Goal: Information Seeking & Learning: Compare options

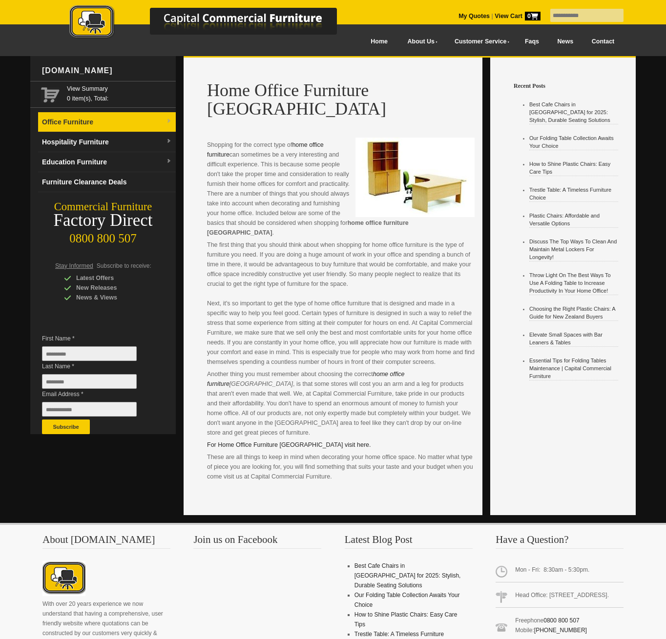
click at [143, 116] on link "Office Furniture" at bounding box center [107, 122] width 138 height 20
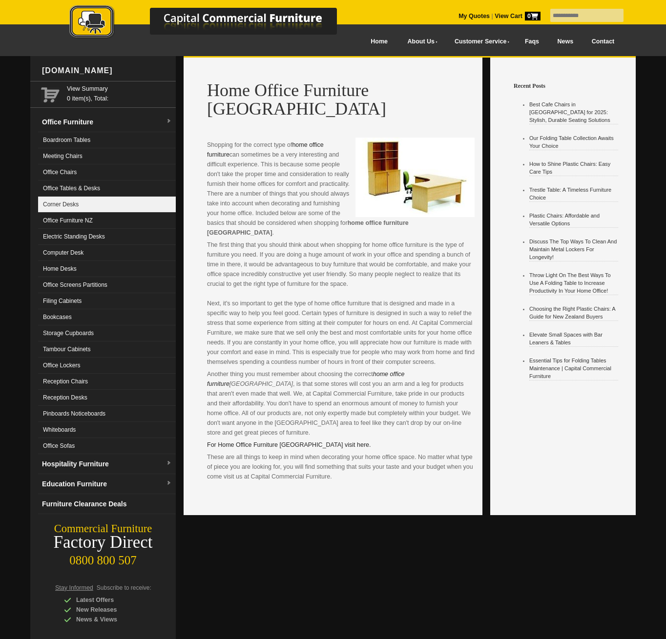
click at [112, 206] on link "Corner Desks" at bounding box center [107, 205] width 138 height 16
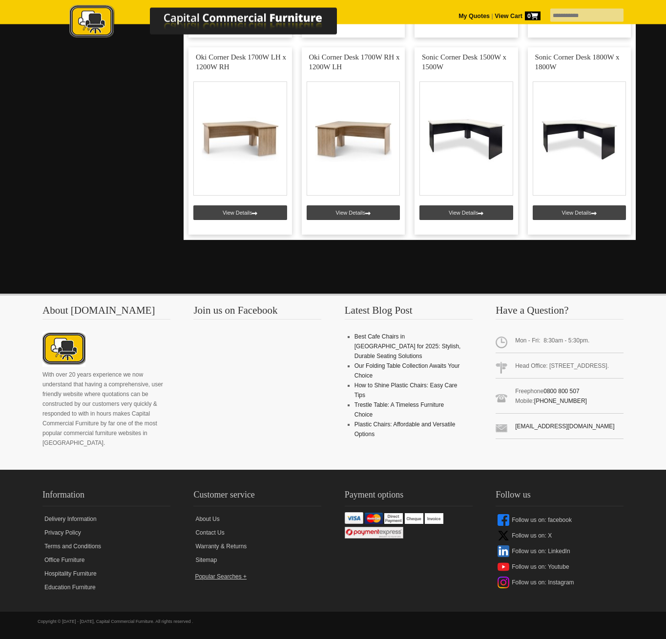
scroll to position [1203, 0]
click at [369, 165] on link at bounding box center [353, 140] width 103 height 187
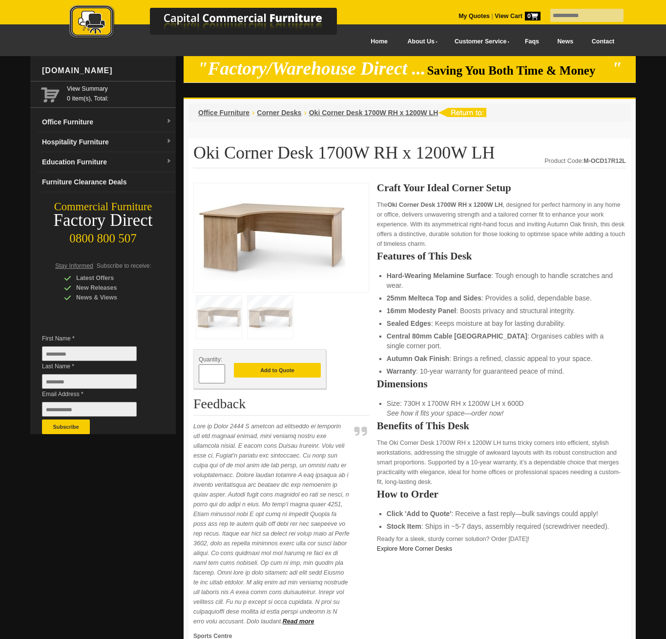
click at [283, 321] on img at bounding box center [269, 317] width 45 height 43
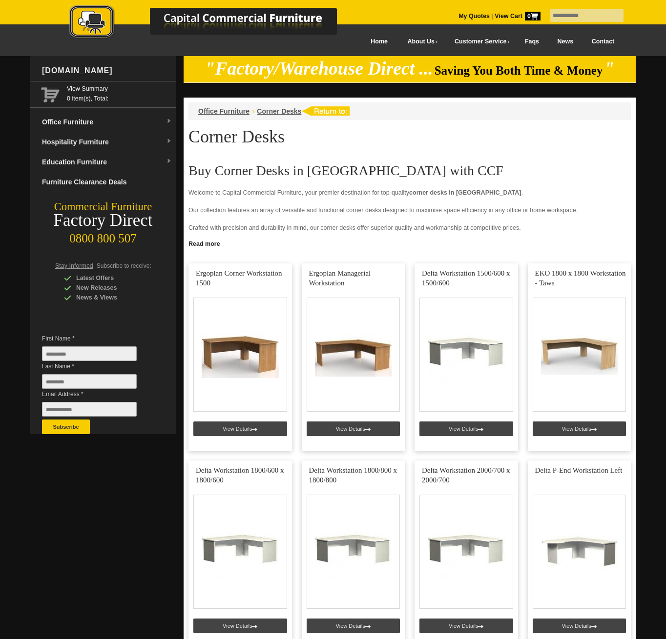
scroll to position [1203, 0]
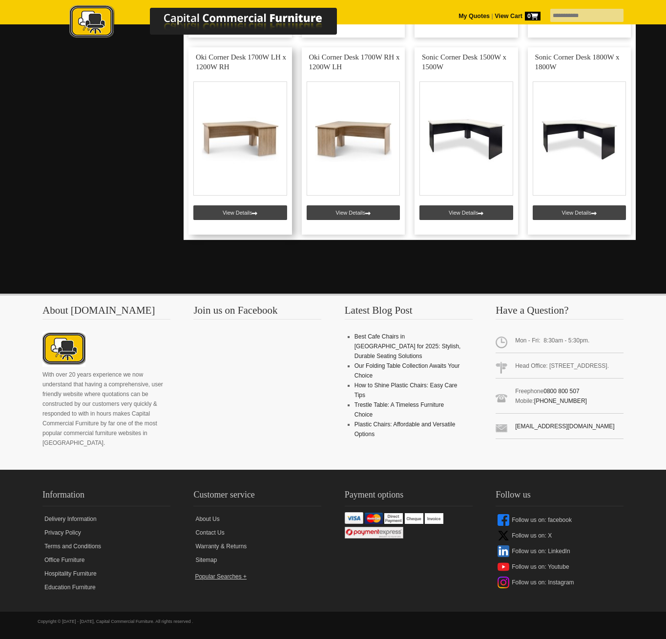
click at [229, 152] on link at bounding box center [239, 140] width 103 height 187
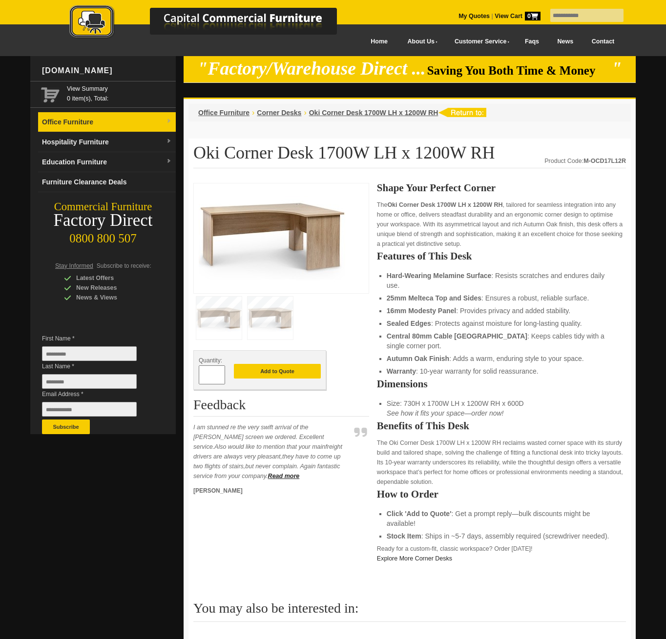
click at [87, 116] on link "Office Furniture" at bounding box center [107, 122] width 138 height 20
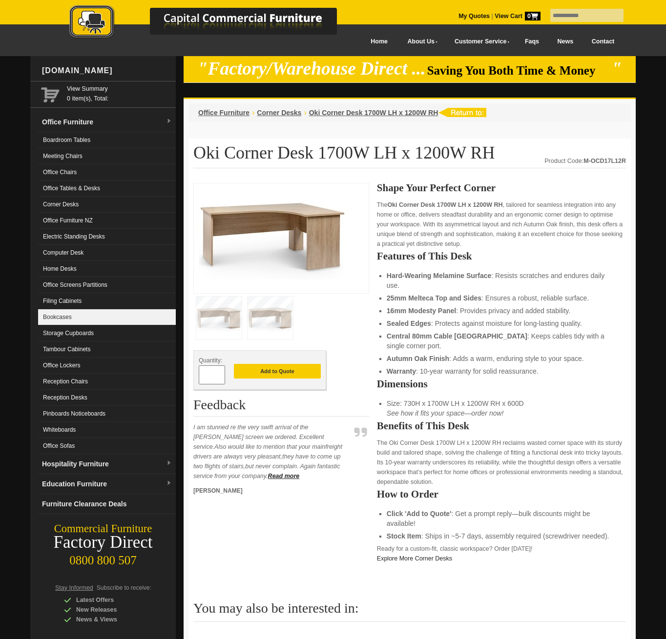
click at [72, 320] on link "Bookcases" at bounding box center [107, 317] width 138 height 16
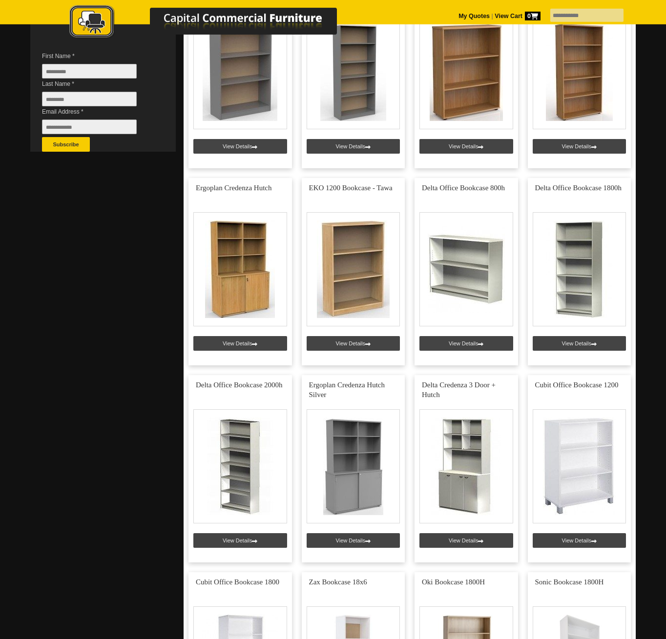
scroll to position [404, 0]
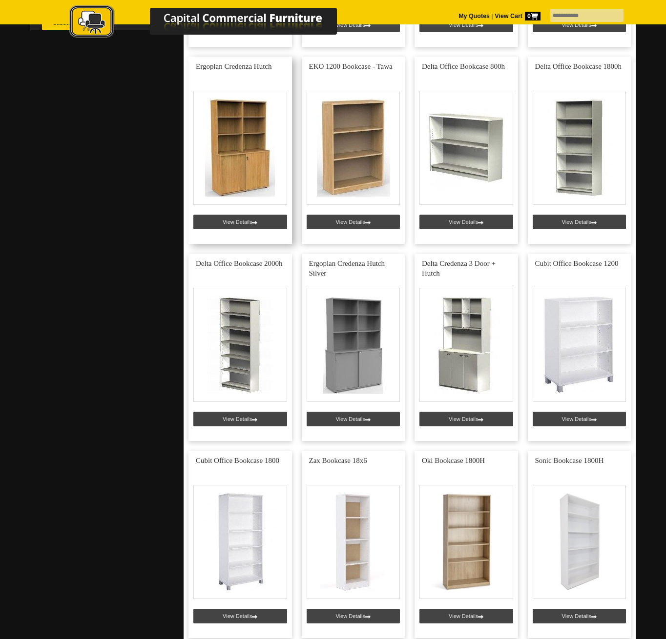
click at [265, 152] on link at bounding box center [239, 150] width 103 height 187
